Goal: Communication & Community: Answer question/provide support

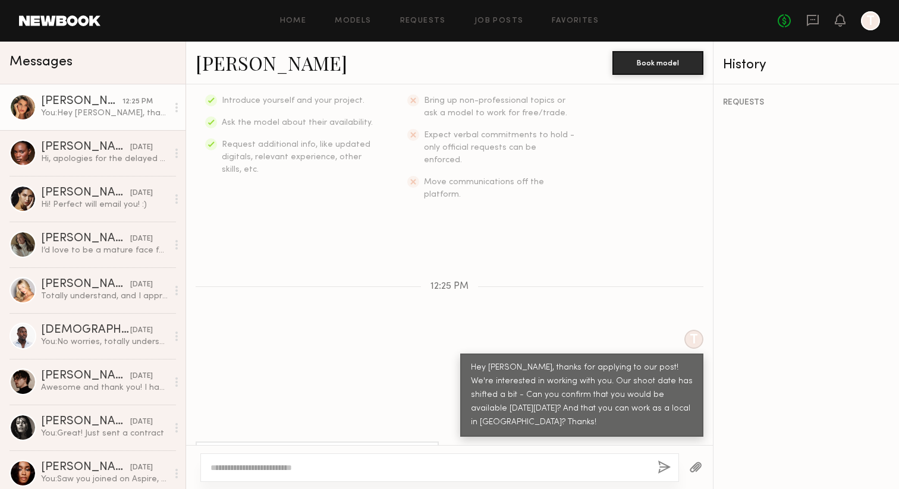
scroll to position [268, 0]
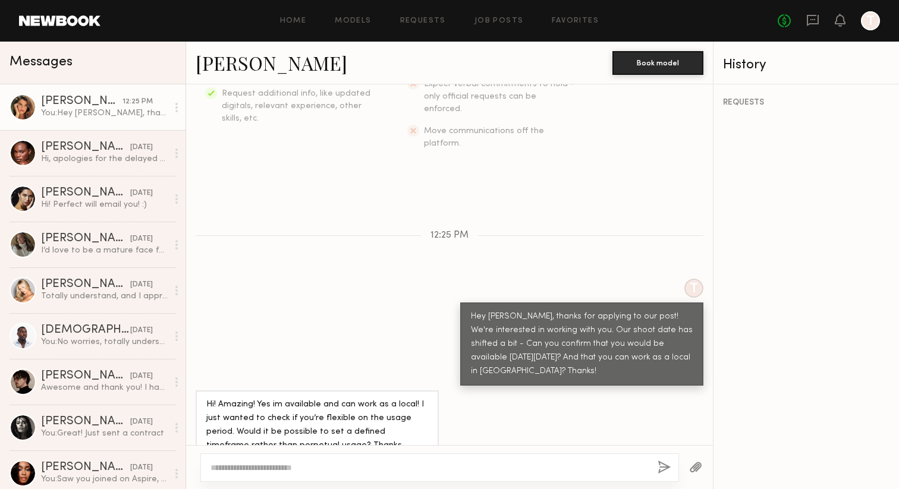
click at [262, 328] on div "T Hey [PERSON_NAME], thanks for applying to our post! We're interested in worki…" at bounding box center [449, 332] width 527 height 107
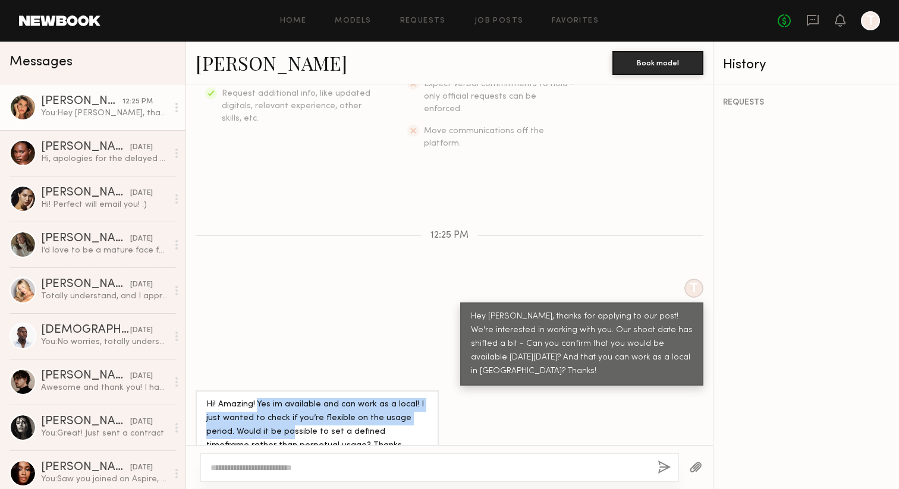
drag, startPoint x: 257, startPoint y: 381, endPoint x: 259, endPoint y: 412, distance: 30.4
click at [259, 412] on div "Hi! Amazing! Yes im available and can work as a local! I just wanted to check i…" at bounding box center [317, 425] width 222 height 55
click at [317, 414] on div "Hi! Amazing! Yes im available and can work as a local! I just wanted to check i…" at bounding box center [317, 425] width 222 height 55
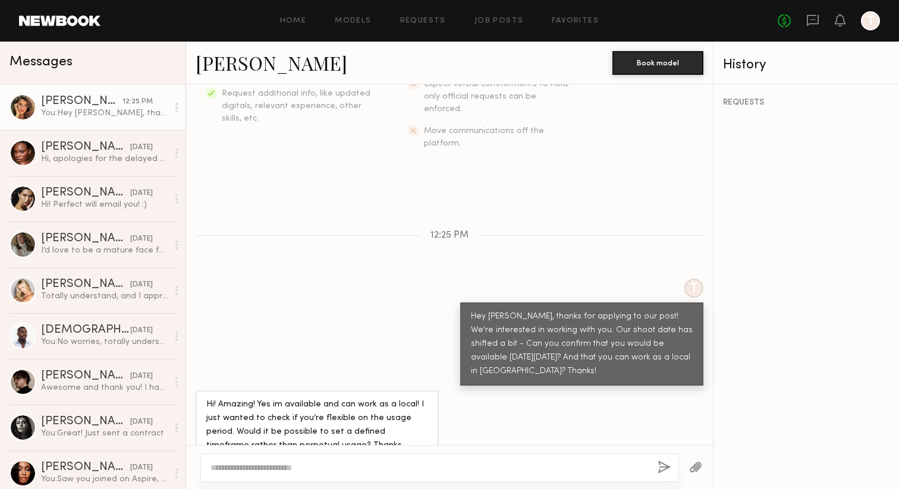
click at [281, 475] on div at bounding box center [439, 468] width 479 height 29
click at [285, 464] on textarea at bounding box center [430, 468] width 438 height 12
type textarea "*"
type textarea "**********"
click at [664, 464] on button "button" at bounding box center [664, 468] width 13 height 15
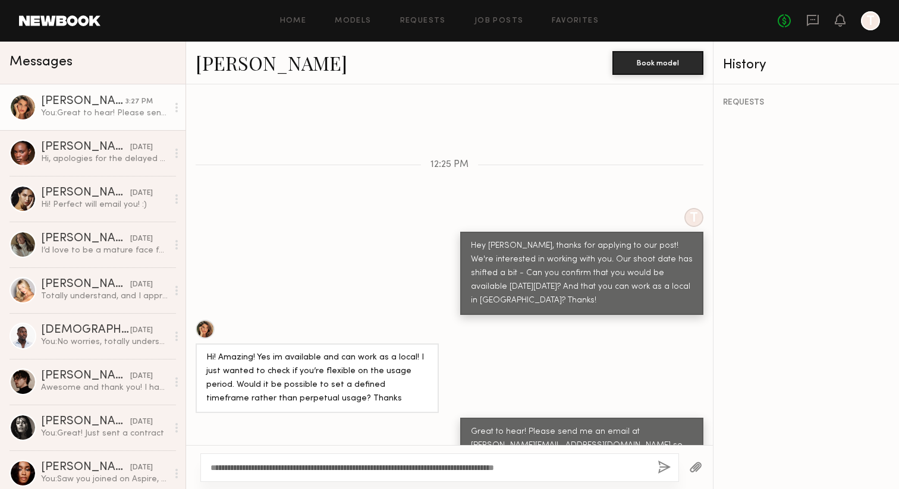
scroll to position [413, 0]
